Goal: Check status: Check status

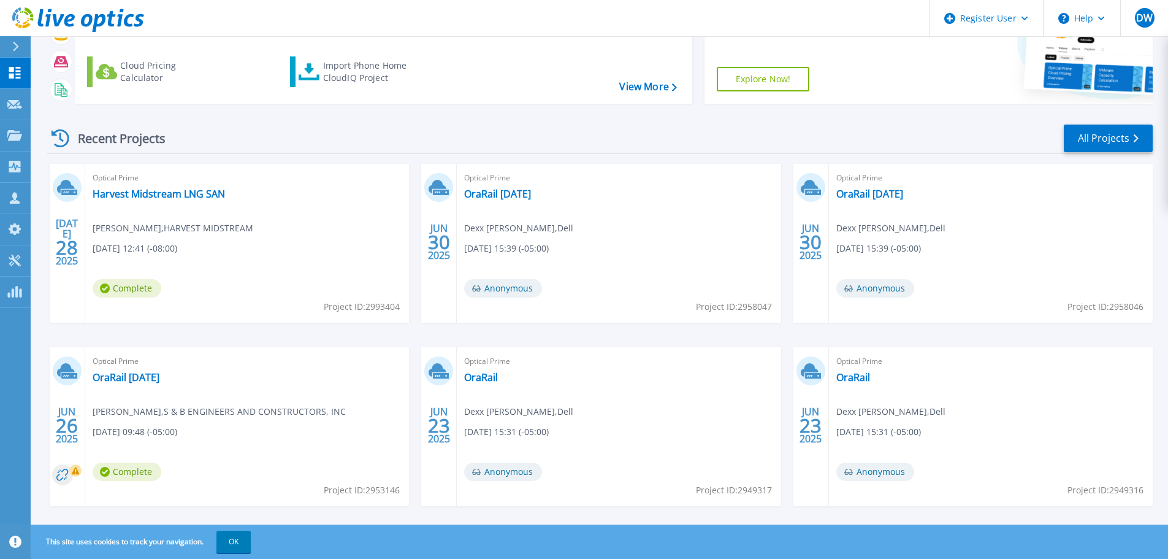
scroll to position [121, 0]
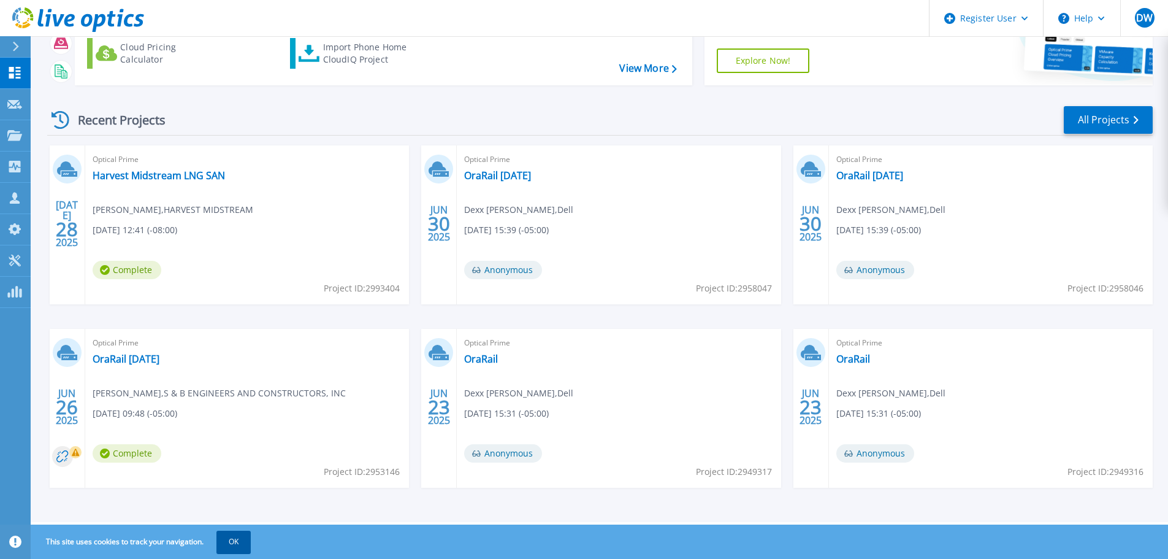
click at [244, 542] on button "OK" at bounding box center [234, 542] width 34 height 22
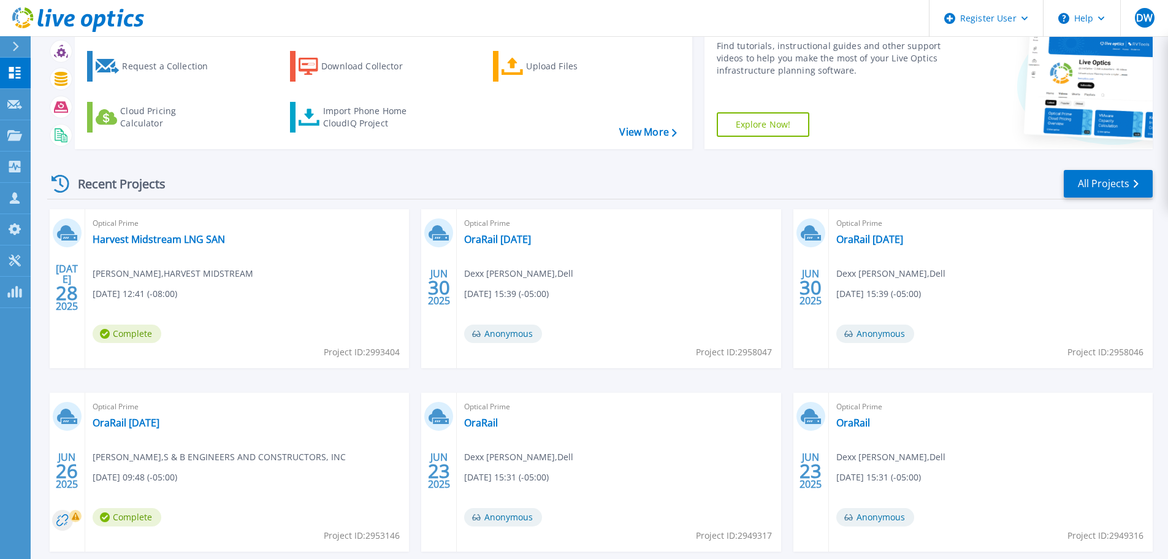
scroll to position [0, 0]
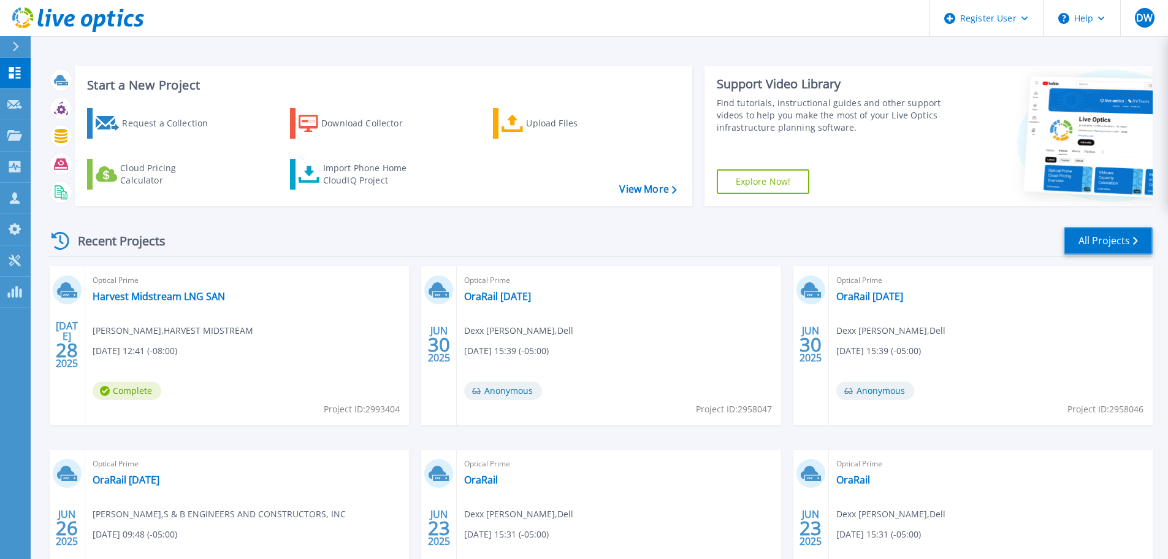
click at [1084, 244] on link "All Projects" at bounding box center [1108, 241] width 89 height 28
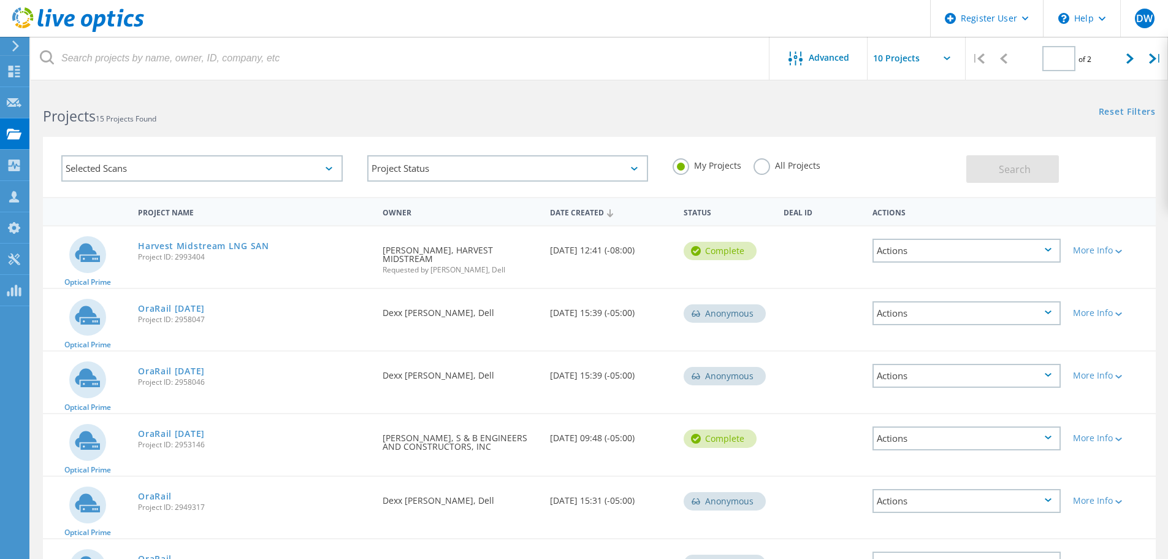
type input "1"
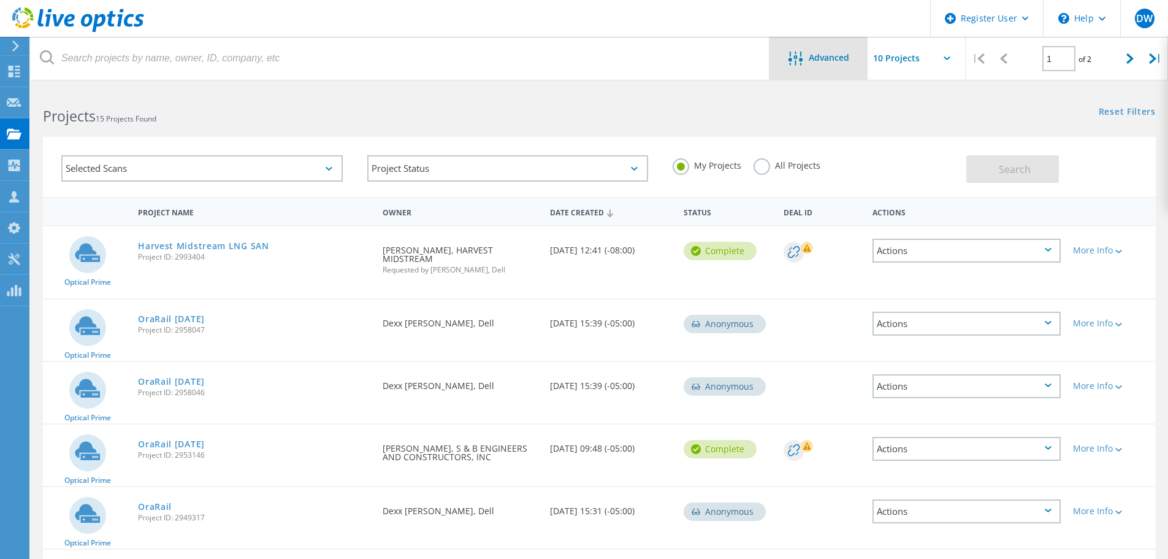
click at [811, 54] on span "Advanced" at bounding box center [829, 57] width 40 height 9
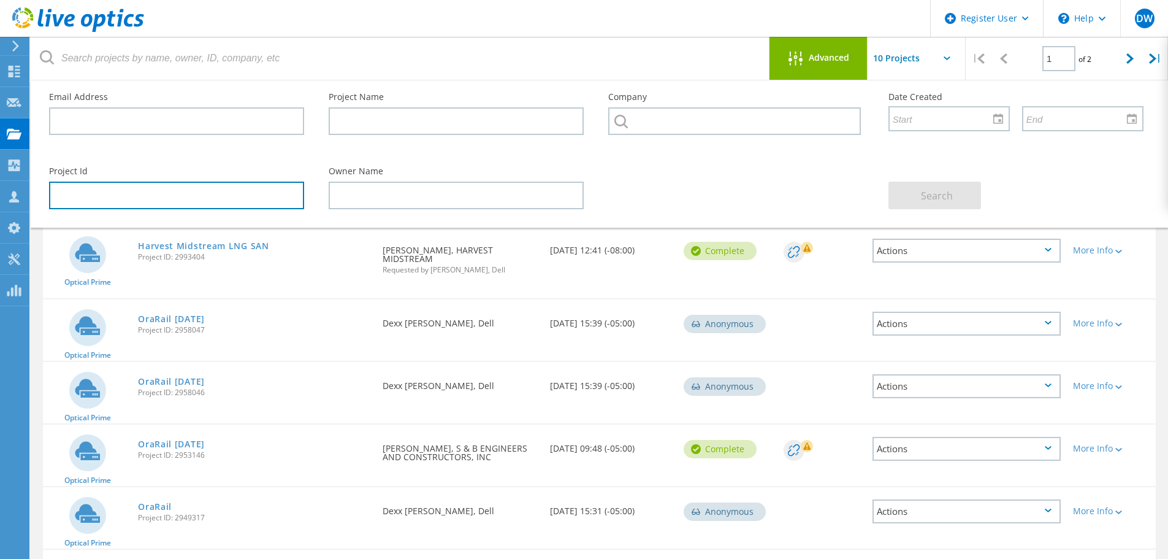
click at [190, 193] on input "text" at bounding box center [176, 196] width 255 height 28
paste input "2890043"
type input "2890043"
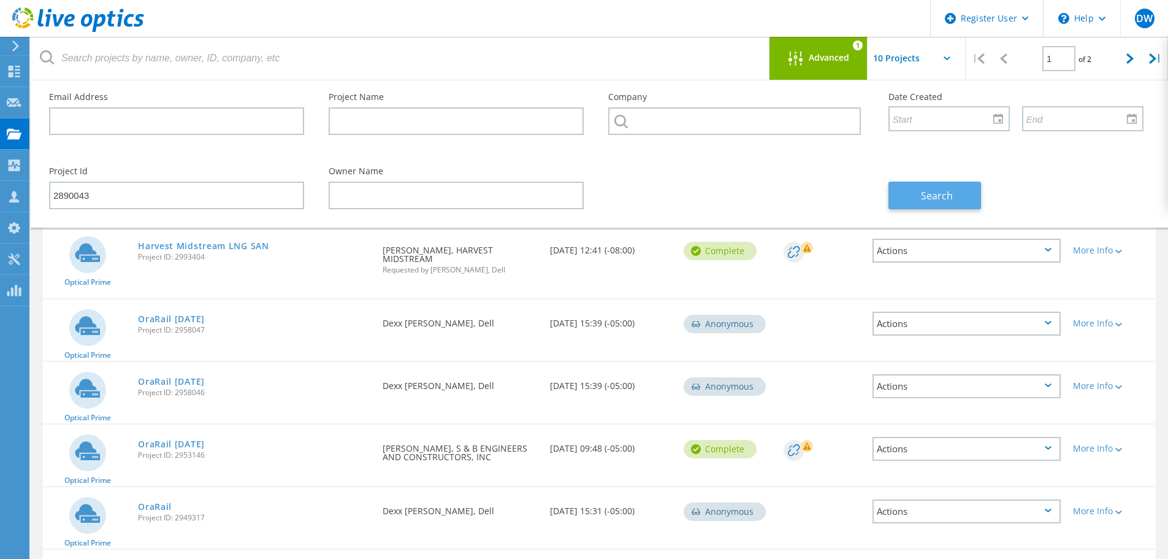
click at [929, 201] on span "Search" at bounding box center [937, 195] width 32 height 13
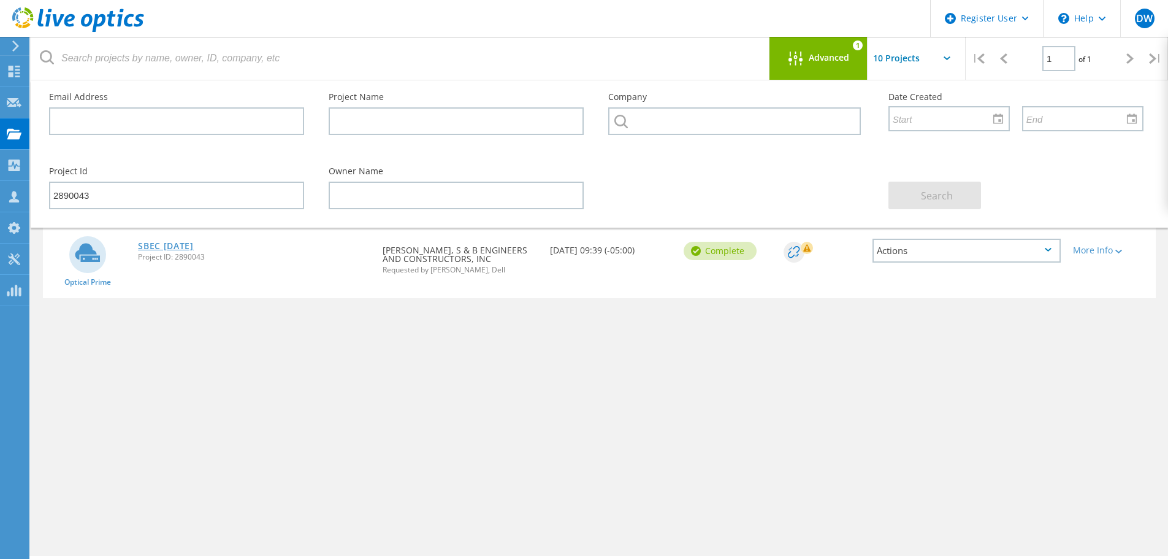
click at [175, 245] on link "SBEC [DATE]" at bounding box center [166, 246] width 56 height 9
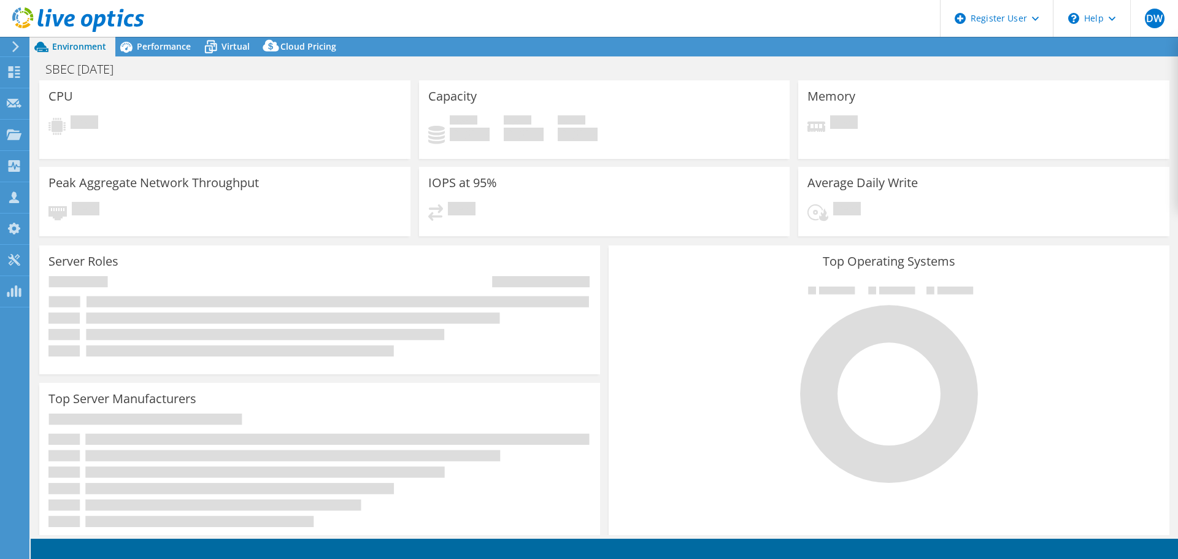
select select "USD"
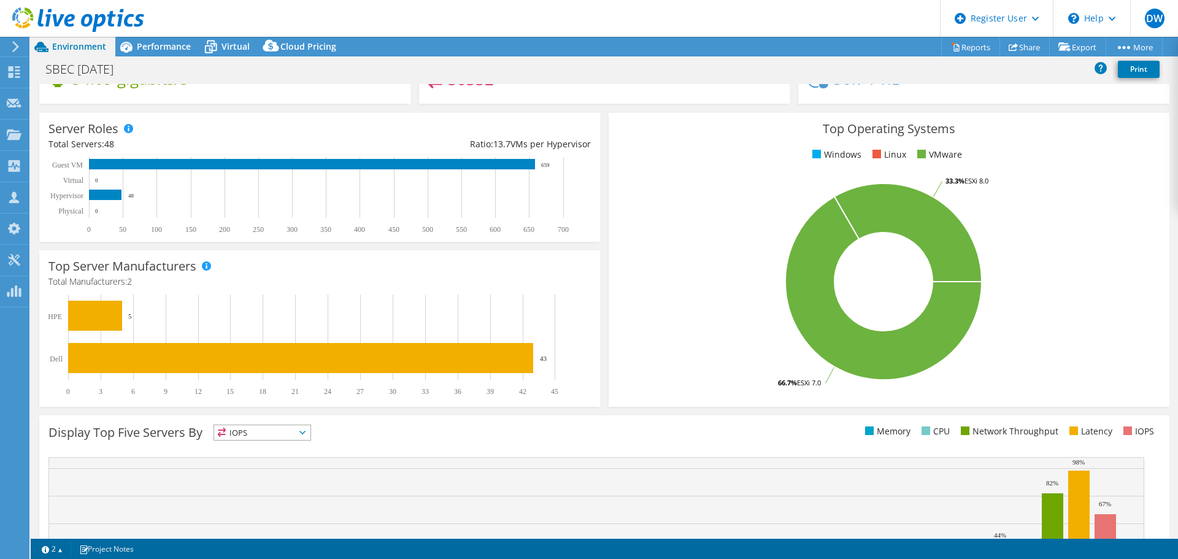
scroll to position [15, 0]
